Goal: Information Seeking & Learning: Learn about a topic

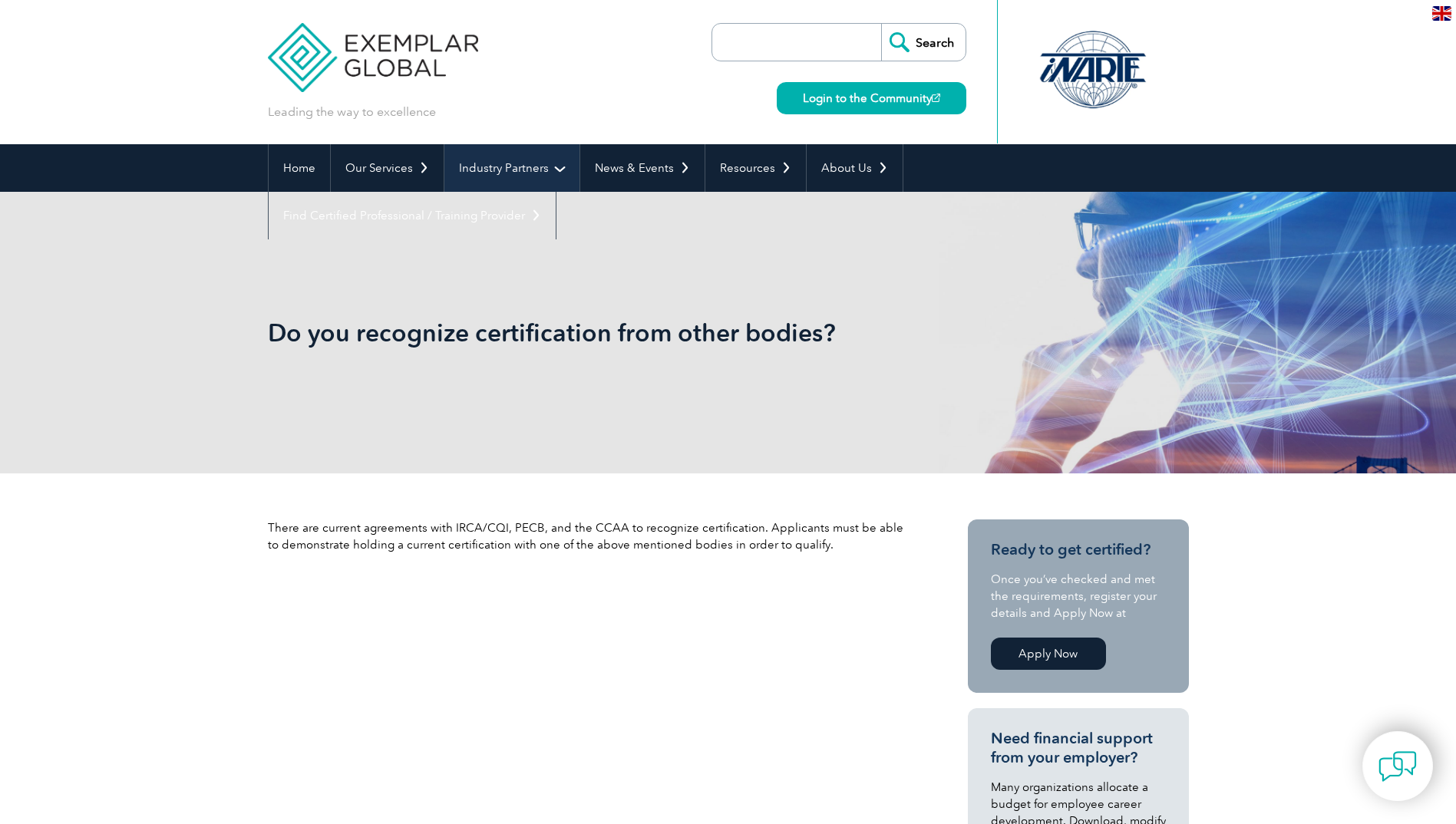
click at [511, 169] on link "Industry Partners" at bounding box center [512, 167] width 135 height 47
click at [0, 0] on link "Programs for Certification Bodies" at bounding box center [0, 0] width 0 height 0
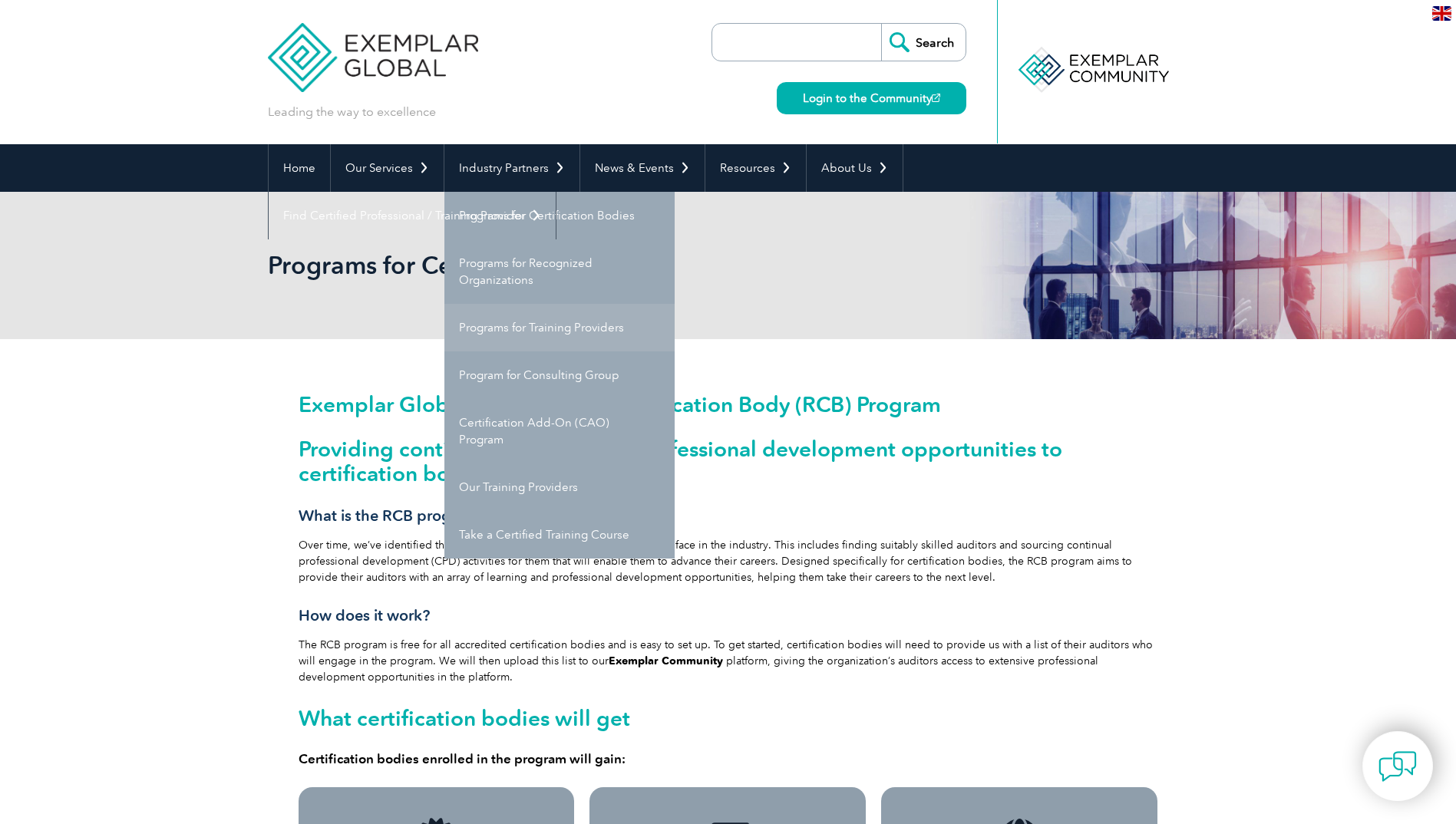
click at [569, 314] on link "Programs for Training Providers" at bounding box center [560, 327] width 230 height 47
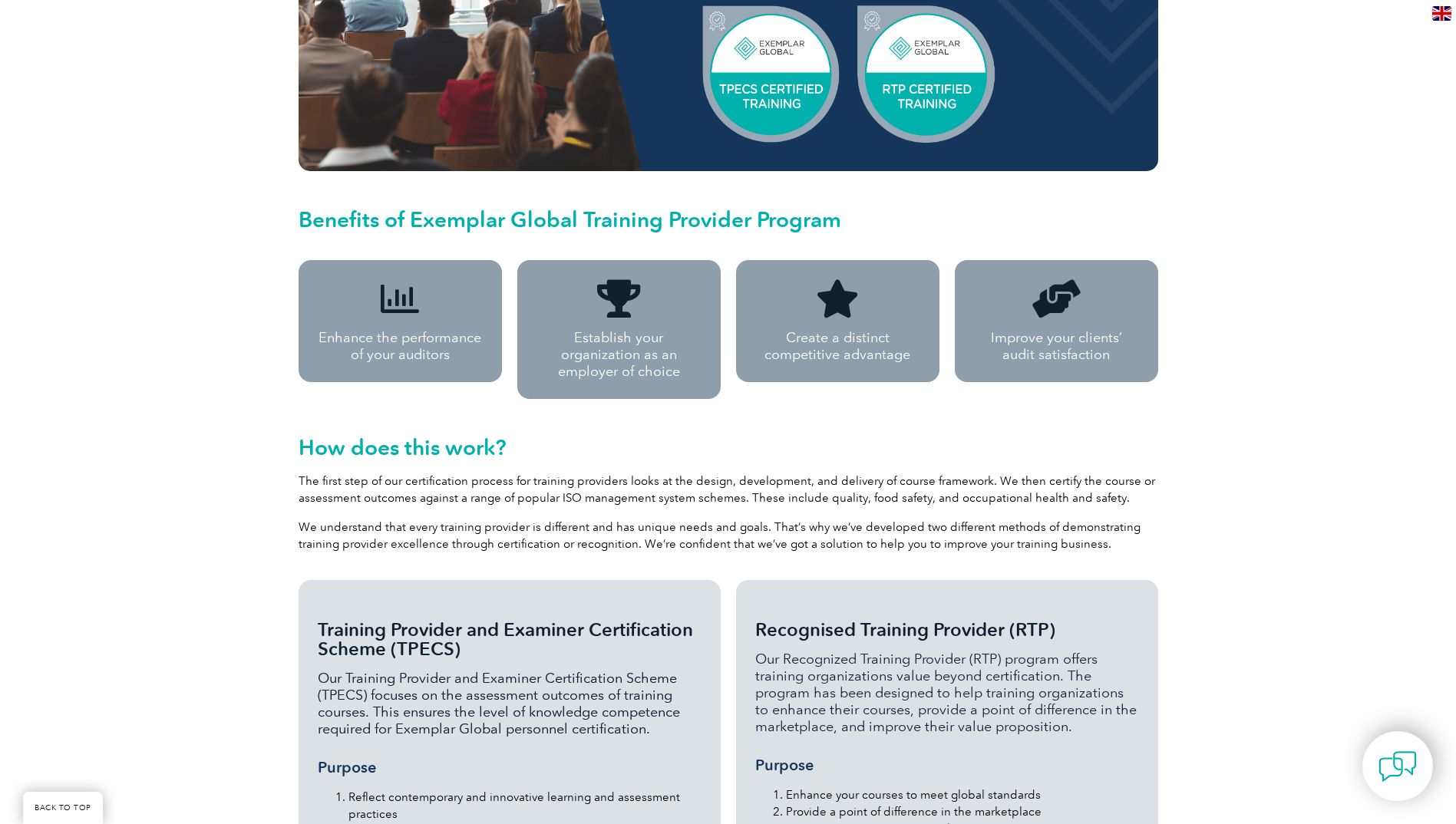
scroll to position [949, 0]
